Goal: Information Seeking & Learning: Understand process/instructions

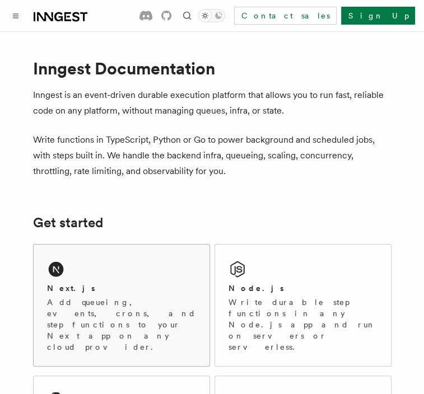
click at [159, 281] on div "Next.js Add queueing, events, crons, and step functions to your Next app on any…" at bounding box center [122, 306] width 176 height 122
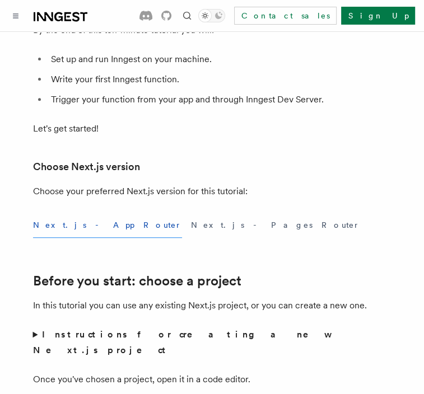
scroll to position [224, 0]
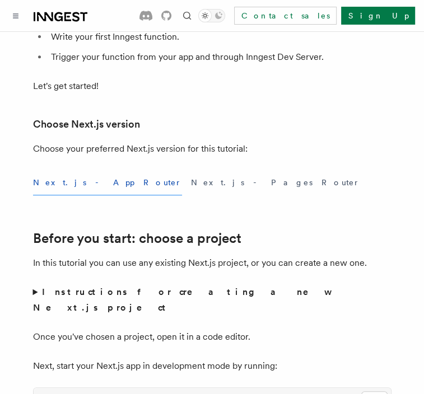
click at [72, 192] on button "Next.js - App Router" at bounding box center [107, 182] width 149 height 25
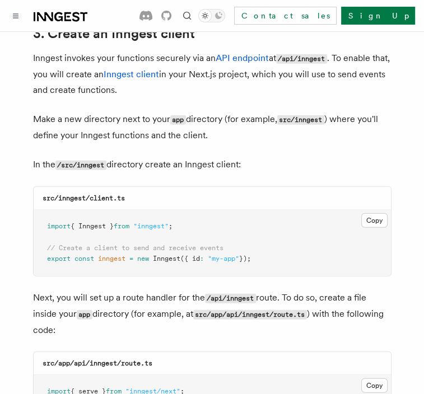
scroll to position [1351, 0]
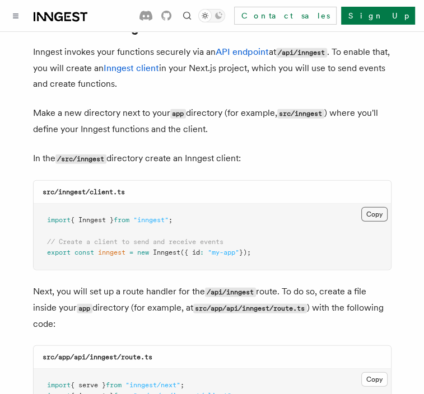
click at [369, 207] on button "Copy Copied" at bounding box center [374, 214] width 26 height 15
